Goal: Task Accomplishment & Management: Manage account settings

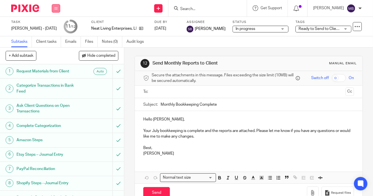
click at [55, 8] on icon at bounding box center [55, 8] width 3 height 3
click at [54, 27] on link "Work" at bounding box center [53, 26] width 10 height 4
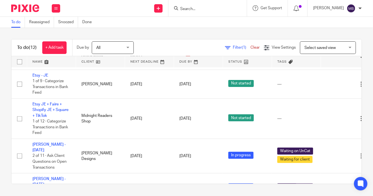
scroll to position [94, 0]
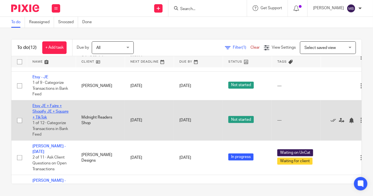
click at [48, 108] on link "Etsy JE + Faire + Shopify JE + Square + TikTok" at bounding box center [50, 111] width 36 height 15
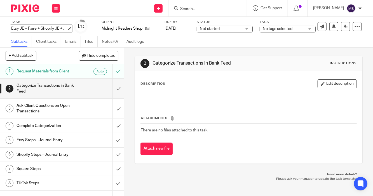
click at [31, 29] on div "Etsy JE + Faire + Shopify JE + Square + TikTok Save Etsy JE + Faire + Shopify J…" at bounding box center [39, 29] width 56 height 6
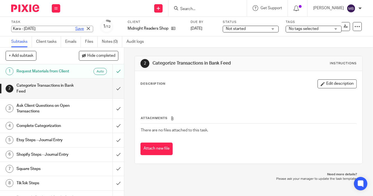
type input "Kara - [DATE]"
click at [75, 29] on link "Save" at bounding box center [79, 29] width 9 height 6
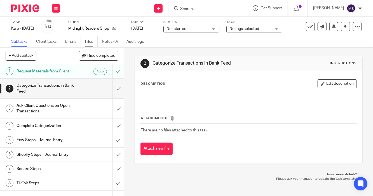
click at [89, 43] on link "Files" at bounding box center [91, 41] width 13 height 11
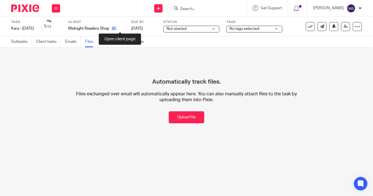
click at [116, 28] on icon at bounding box center [114, 28] width 4 height 4
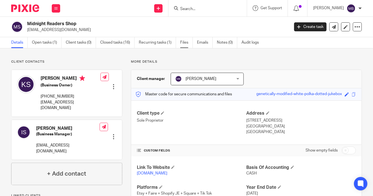
click at [185, 43] on link "Files" at bounding box center [186, 42] width 13 height 11
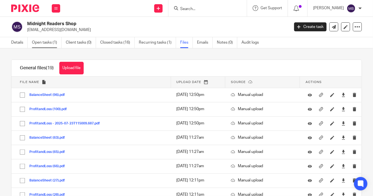
click at [42, 43] on link "Open tasks (1)" at bounding box center [47, 42] width 30 height 11
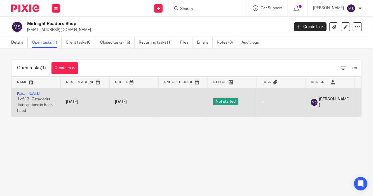
click at [37, 94] on link "Kara - [DATE]" at bounding box center [28, 94] width 23 height 4
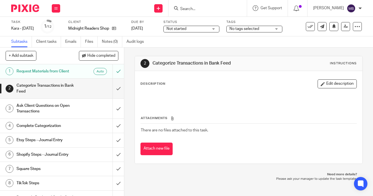
click at [217, 29] on div "Not started Not started" at bounding box center [191, 29] width 56 height 7
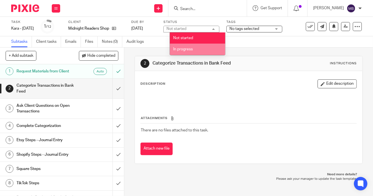
click at [188, 46] on li "In progress" at bounding box center [197, 49] width 55 height 11
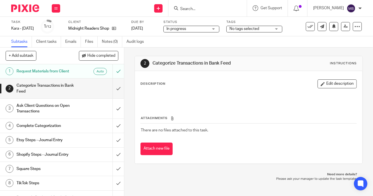
click at [258, 29] on span "No tags selected" at bounding box center [244, 29] width 30 height 4
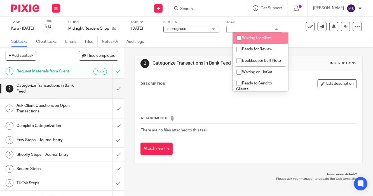
click at [251, 40] on span "Waiting for client" at bounding box center [257, 38] width 30 height 4
checkbox input "true"
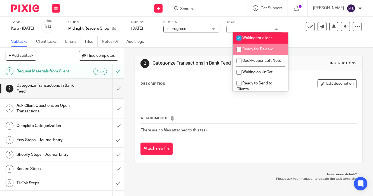
click at [195, 47] on div "Subtasks Client tasks Emails Files Notes (0) Audit logs" at bounding box center [186, 41] width 373 height 11
